Goal: Information Seeking & Learning: Learn about a topic

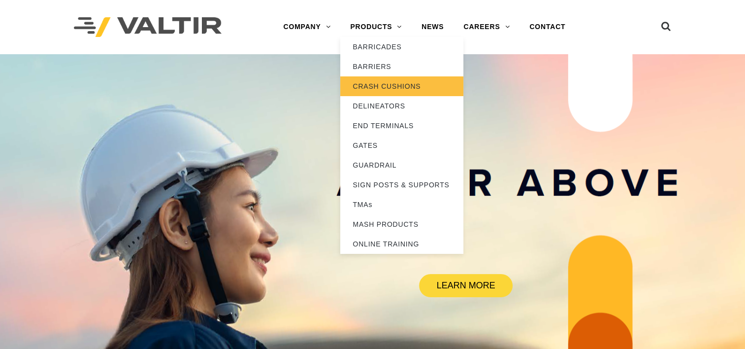
click at [394, 85] on link "CRASH CUSHIONS" at bounding box center [401, 86] width 123 height 20
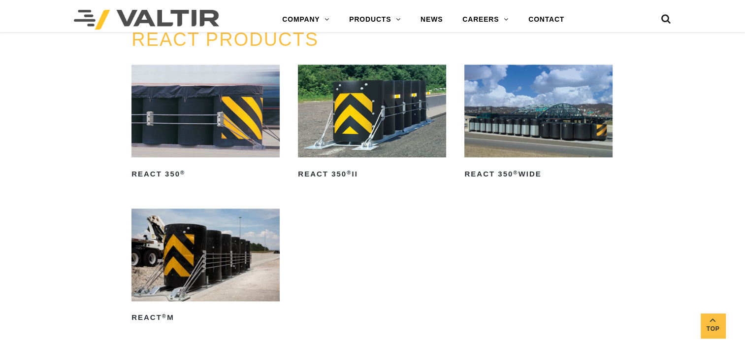
scroll to position [1133, 0]
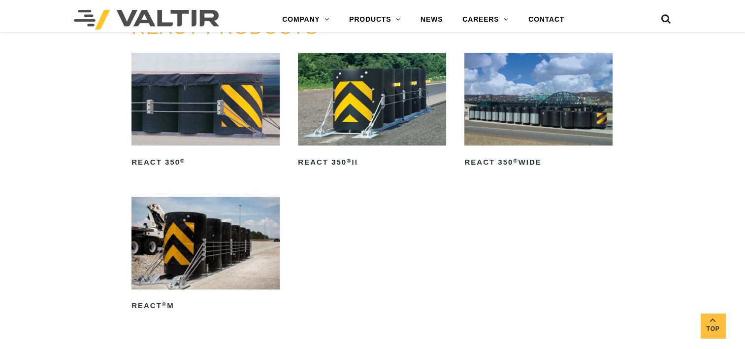
click at [219, 128] on img at bounding box center [206, 99] width 148 height 93
click at [218, 104] on img at bounding box center [206, 99] width 148 height 93
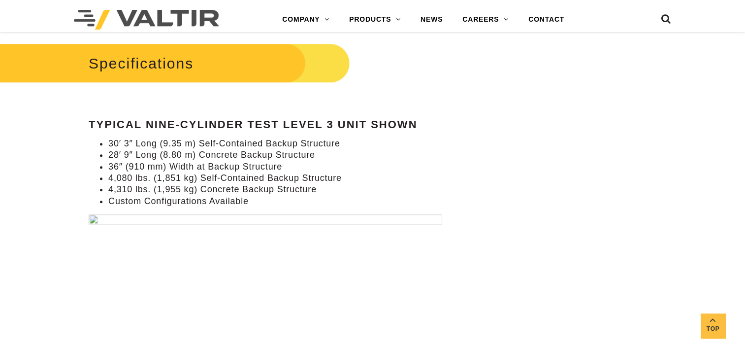
scroll to position [936, 0]
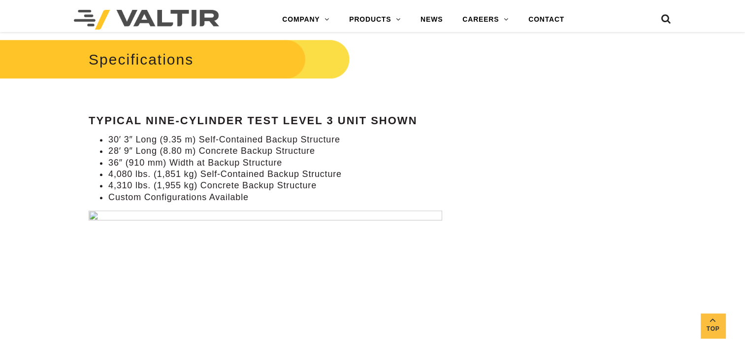
drag, startPoint x: 217, startPoint y: 213, endPoint x: 87, endPoint y: 211, distance: 130.0
click at [87, 211] on div "**********" at bounding box center [279, 187] width 435 height 2051
click at [87, 213] on div "**********" at bounding box center [279, 187] width 435 height 2051
click at [92, 215] on img at bounding box center [266, 304] width 354 height 188
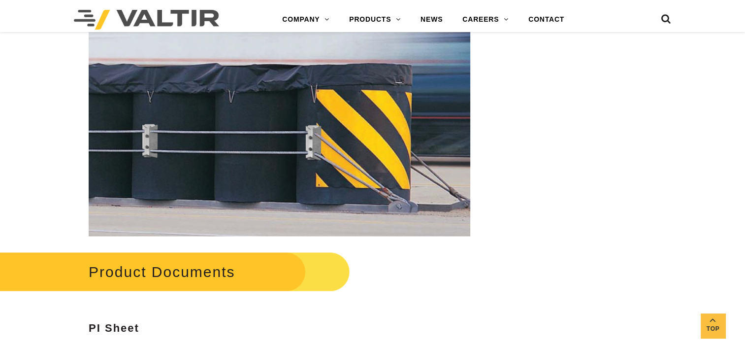
scroll to position [1428, 0]
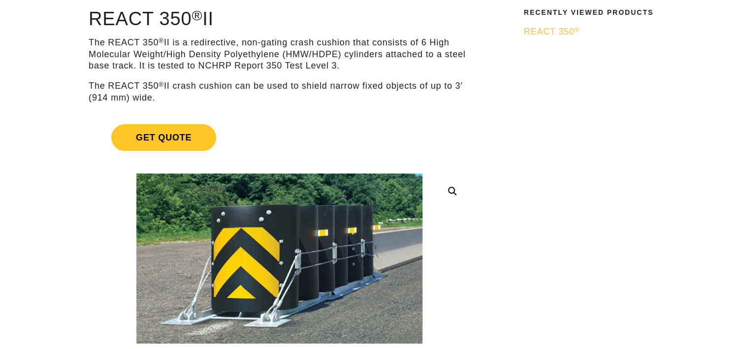
scroll to position [148, 0]
